Goal: Check status: Check status

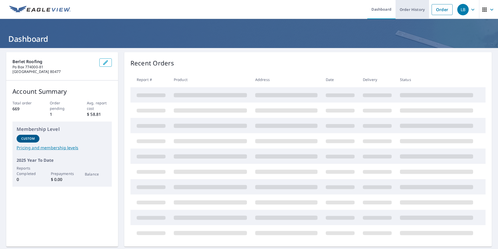
click at [414, 9] on link "Order History" at bounding box center [412, 9] width 33 height 19
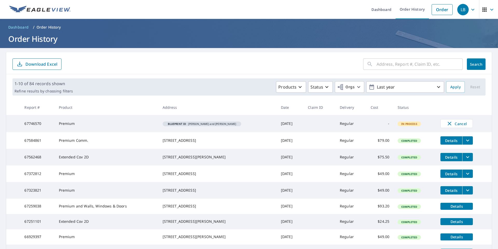
click at [378, 60] on input "text" at bounding box center [420, 64] width 86 height 15
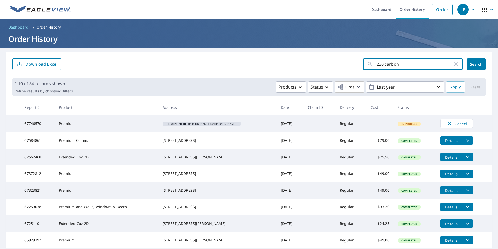
type input "230 carbon"
click at [471, 66] on span "Search" at bounding box center [476, 64] width 10 height 5
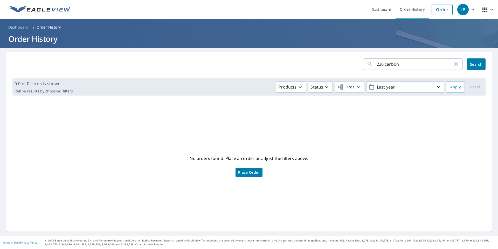
click at [466, 152] on div "No orders found. Place an order or adjust the filters above. Place Order" at bounding box center [249, 166] width 478 height 124
drag, startPoint x: 404, startPoint y: 64, endPoint x: 369, endPoint y: 66, distance: 35.7
click at [369, 66] on div "230 carbon ​" at bounding box center [413, 63] width 100 height 11
type input "2580"
click at [471, 66] on span "Search" at bounding box center [476, 64] width 10 height 5
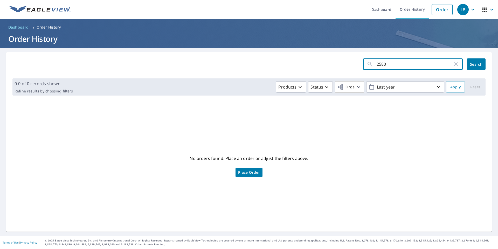
drag, startPoint x: 393, startPoint y: 59, endPoint x: 340, endPoint y: 73, distance: 55.5
click at [346, 66] on form "2580 ​ Search" at bounding box center [248, 63] width 473 height 11
type input "1321 blue"
click at [475, 67] on button "Search" at bounding box center [476, 63] width 19 height 11
drag, startPoint x: 397, startPoint y: 63, endPoint x: 361, endPoint y: 67, distance: 36.8
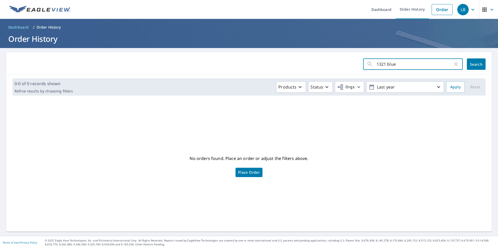
click at [363, 67] on div "1321 blue ​" at bounding box center [413, 63] width 100 height 11
type input "21795"
click at [471, 62] on span "Search" at bounding box center [476, 64] width 10 height 5
click at [396, 65] on input "21795" at bounding box center [415, 64] width 76 height 15
type input "21795 4th"
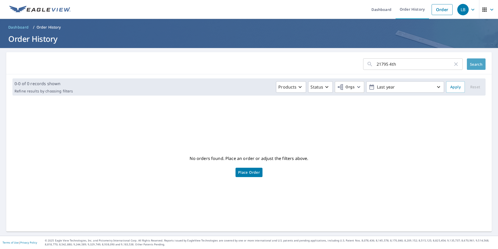
click at [471, 65] on span "Search" at bounding box center [476, 64] width 10 height 5
click at [46, 28] on p "Order History" at bounding box center [49, 27] width 24 height 5
click at [454, 66] on icon "button" at bounding box center [456, 64] width 4 height 4
click at [41, 27] on p "Order History" at bounding box center [49, 27] width 24 height 5
click at [15, 28] on span "Dashboard" at bounding box center [18, 27] width 21 height 5
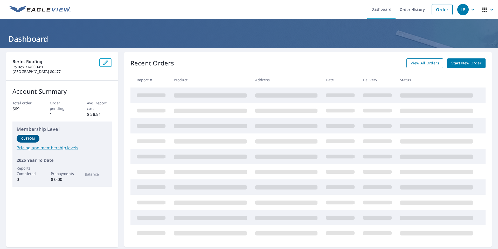
click at [429, 62] on span "View All Orders" at bounding box center [425, 63] width 29 height 6
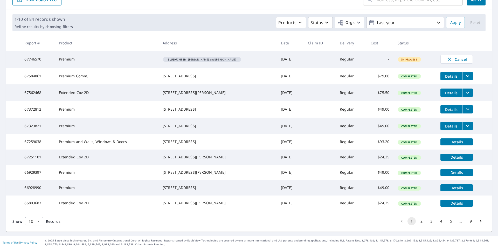
scroll to position [90, 0]
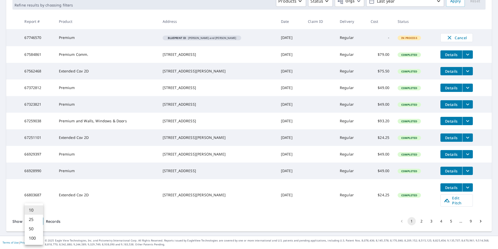
click at [40, 229] on body "LB LB Dashboard Order History Order LB Dashboard / Order History Order History …" at bounding box center [249, 124] width 498 height 249
click at [39, 237] on li "100" at bounding box center [34, 237] width 18 height 9
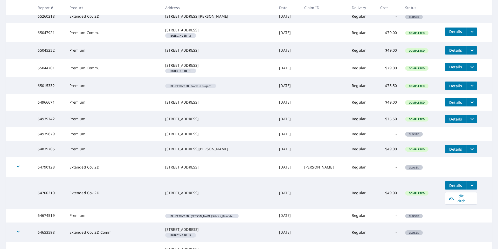
scroll to position [649, 0]
